Goal: Task Accomplishment & Management: Manage account settings

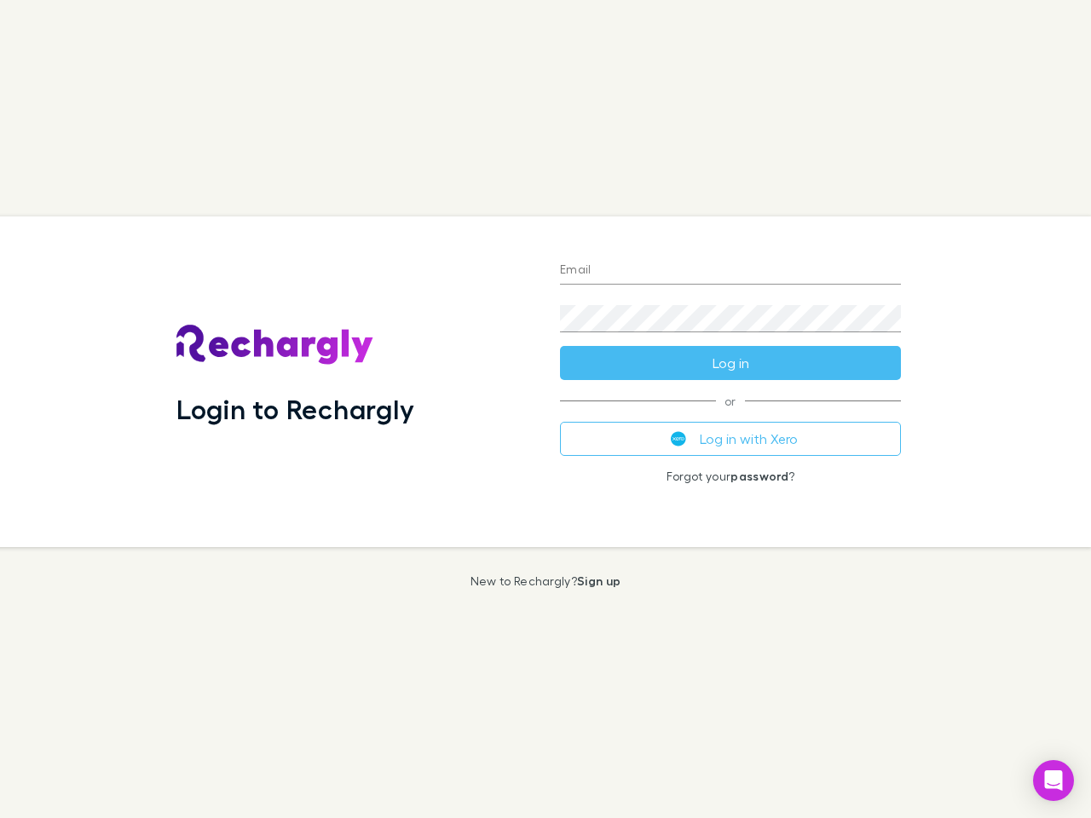
click at [546, 409] on div "Login to Rechargly" at bounding box center [355, 381] width 384 height 331
click at [730, 271] on input "Email" at bounding box center [730, 270] width 341 height 27
click at [730, 363] on button "Log in" at bounding box center [730, 363] width 341 height 34
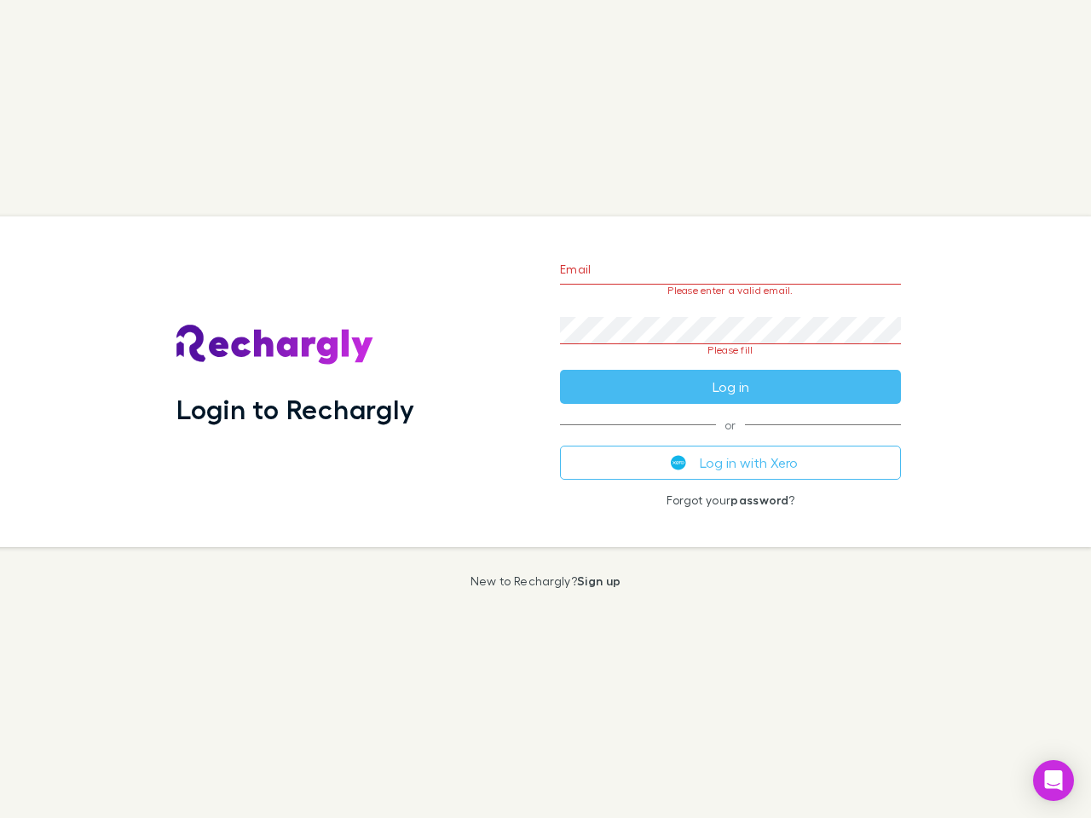
click at [730, 439] on div "Email Please enter a valid email. Password Please fill Log in or Log in with Xe…" at bounding box center [730, 381] width 368 height 331
click at [1054, 781] on icon "Open Intercom Messenger" at bounding box center [1054, 781] width 18 height 20
